Goal: Task Accomplishment & Management: Complete application form

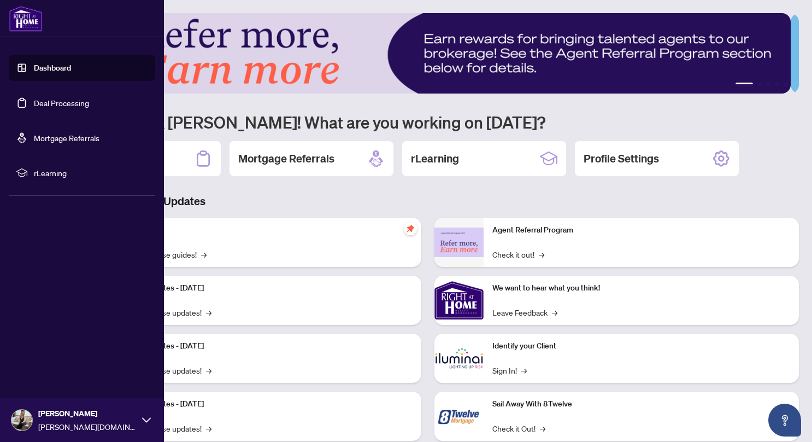
click at [61, 102] on link "Deal Processing" at bounding box center [61, 103] width 55 height 10
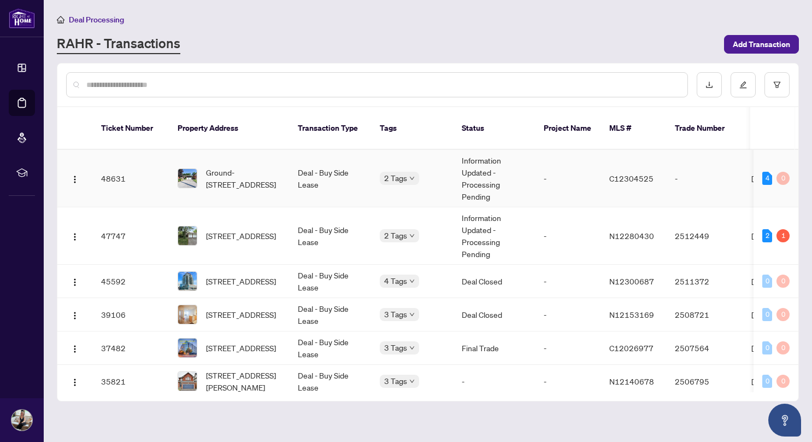
click at [313, 169] on td "Deal - Buy Side Lease" at bounding box center [330, 178] width 82 height 57
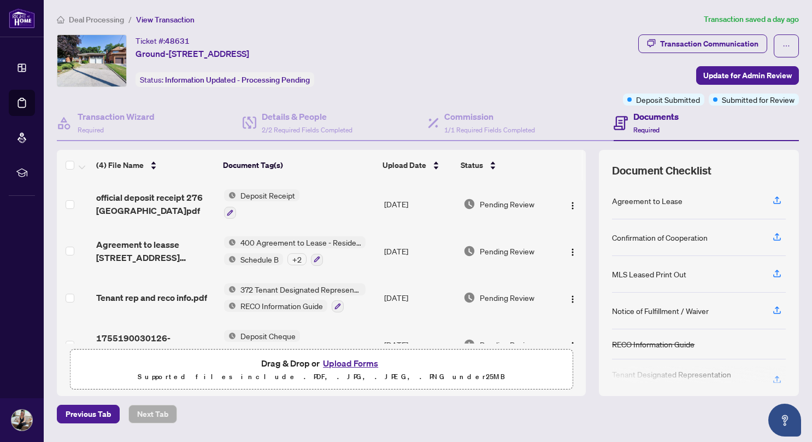
click at [343, 360] on button "Upload Forms" at bounding box center [351, 363] width 62 height 14
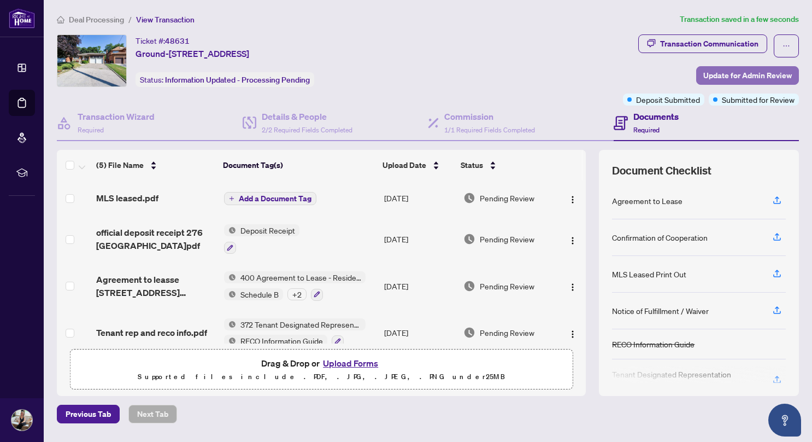
click at [738, 73] on span "Update for Admin Review" at bounding box center [747, 75] width 89 height 17
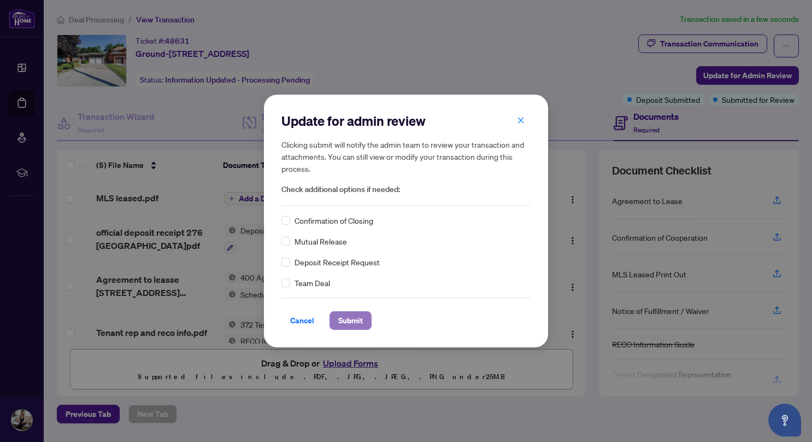
click at [356, 320] on span "Submit" at bounding box center [350, 320] width 25 height 17
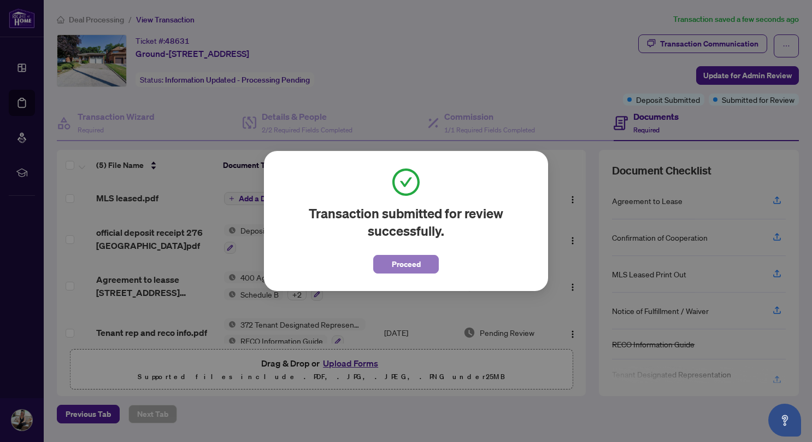
drag, startPoint x: 413, startPoint y: 267, endPoint x: 273, endPoint y: 169, distance: 170.0
click at [413, 266] on span "Proceed" at bounding box center [406, 263] width 29 height 17
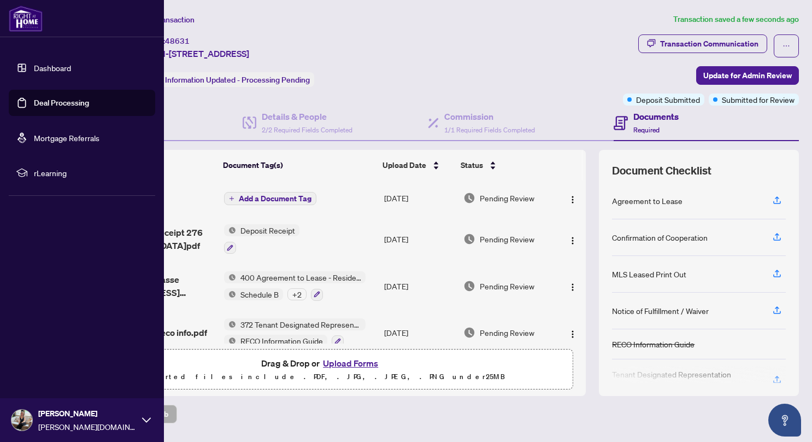
click at [66, 102] on link "Deal Processing" at bounding box center [61, 103] width 55 height 10
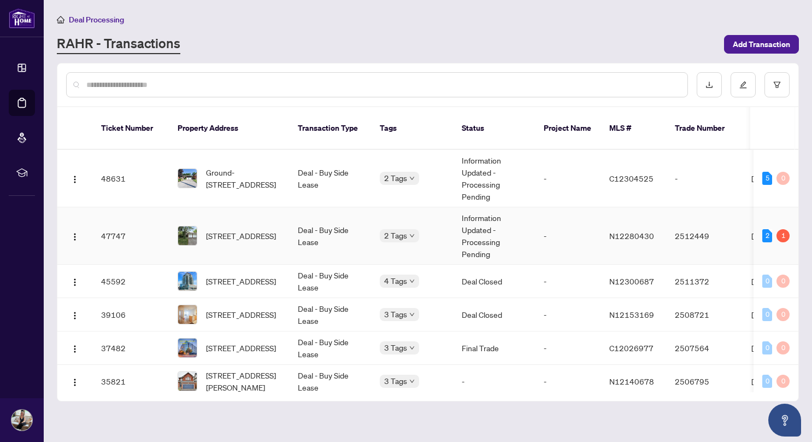
click at [324, 230] on td "Deal - Buy Side Lease" at bounding box center [330, 235] width 82 height 57
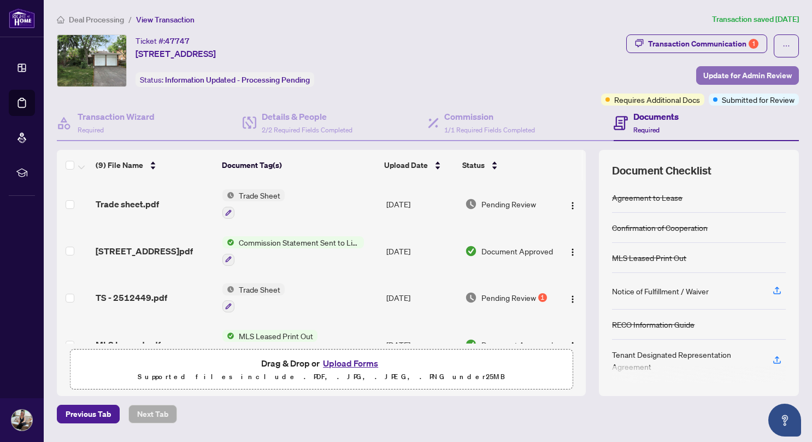
click at [717, 71] on span "Update for Admin Review" at bounding box center [747, 75] width 89 height 17
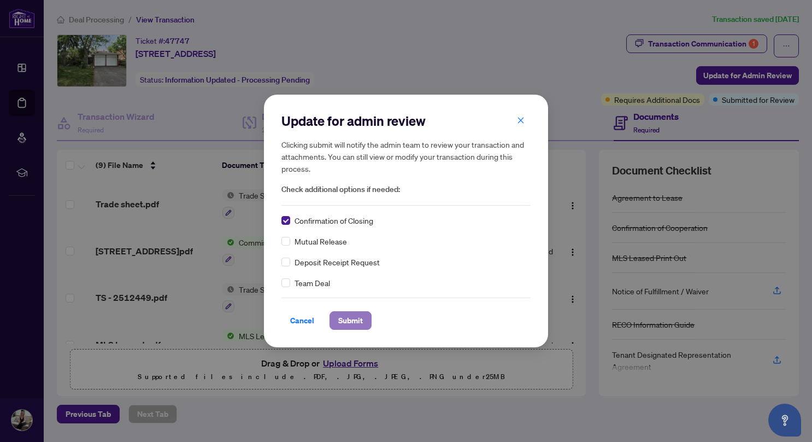
click at [349, 317] on span "Submit" at bounding box center [350, 320] width 25 height 17
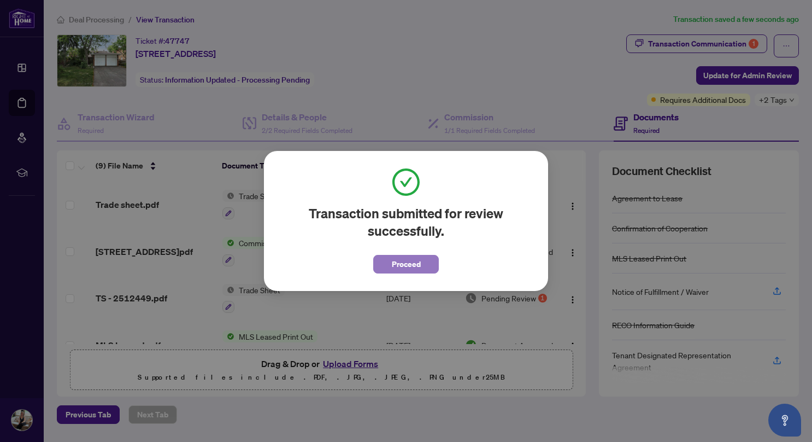
click at [416, 266] on span "Proceed" at bounding box center [406, 263] width 29 height 17
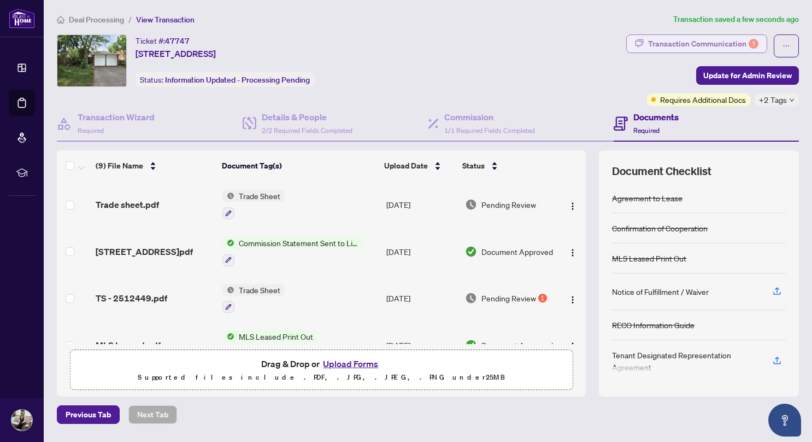
click at [661, 38] on div "Transaction Communication 1" at bounding box center [703, 43] width 110 height 17
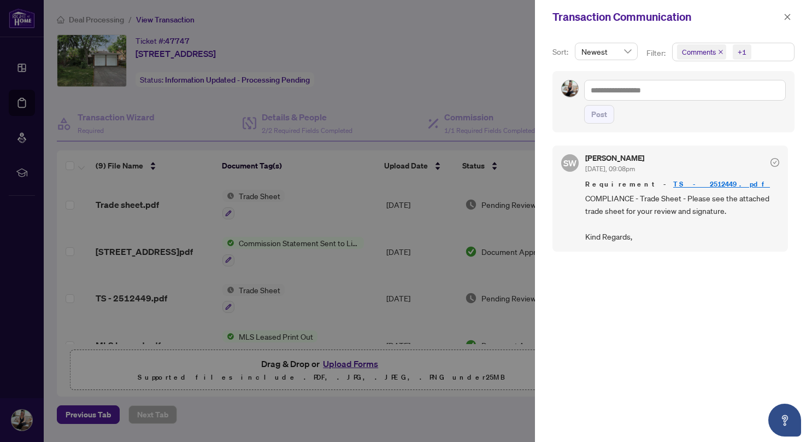
click at [427, 64] on div at bounding box center [406, 221] width 812 height 442
click at [788, 15] on icon "close" at bounding box center [788, 17] width 8 height 8
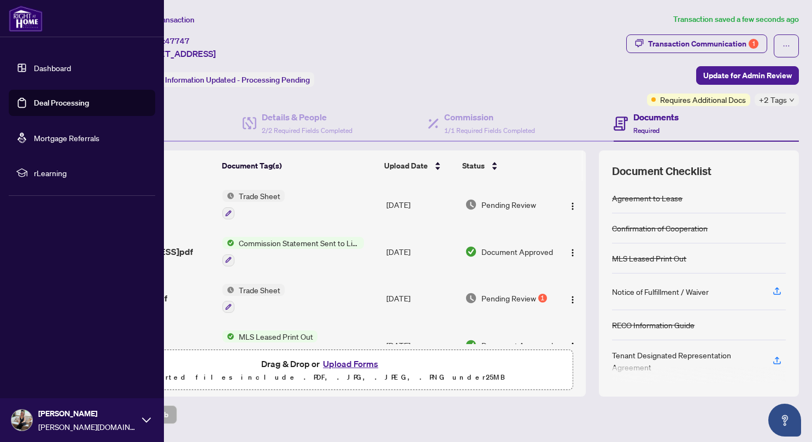
click at [52, 104] on link "Deal Processing" at bounding box center [61, 103] width 55 height 10
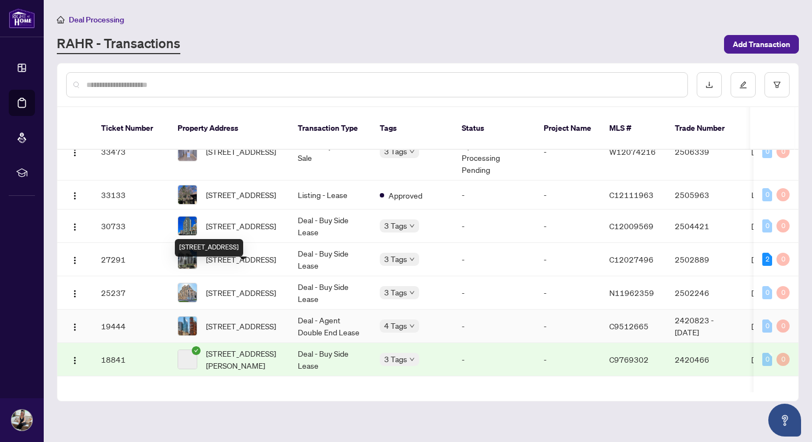
scroll to position [328, 0]
